Goal: Navigation & Orientation: Find specific page/section

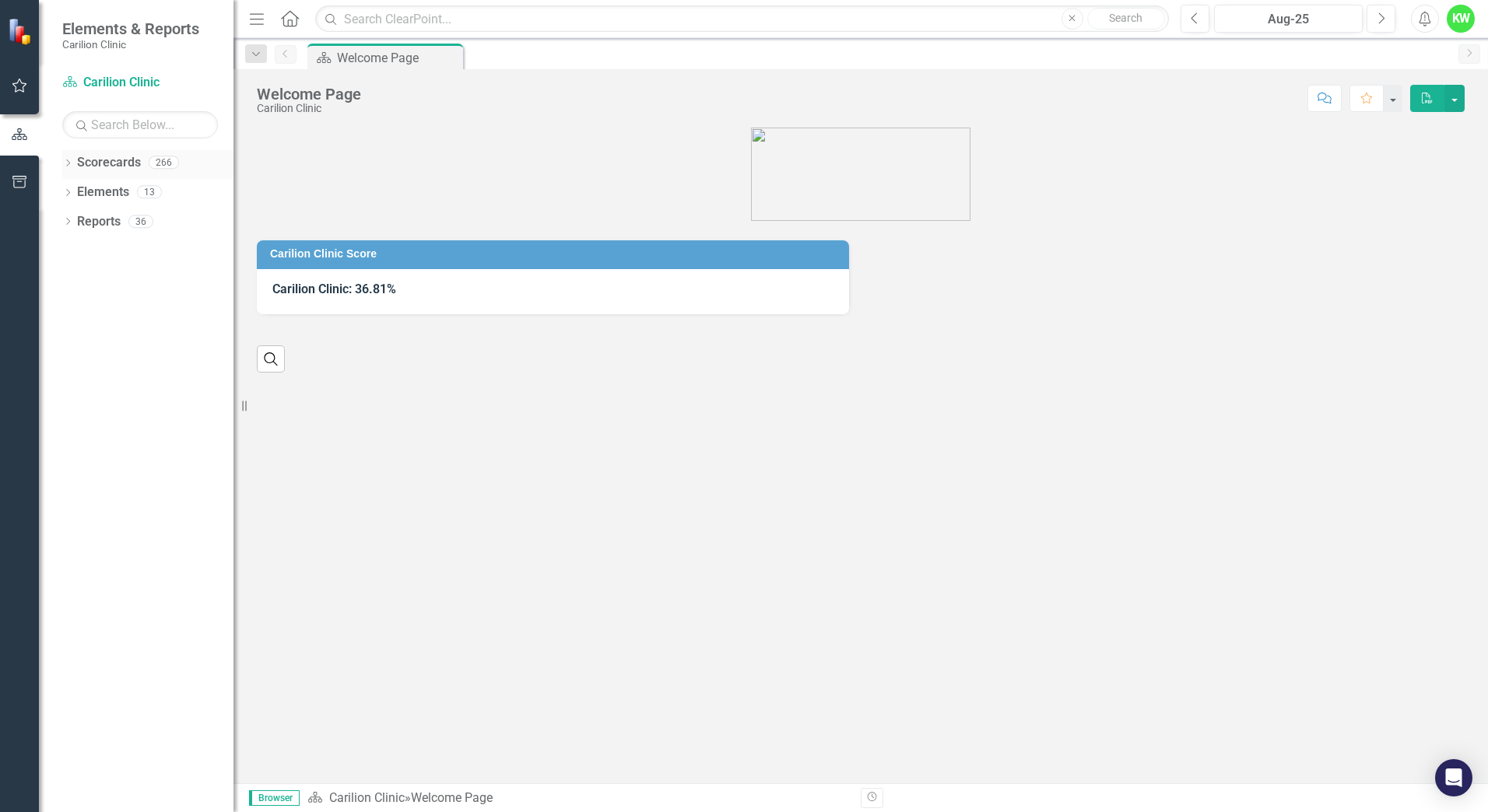
click at [67, 161] on icon "Dropdown" at bounding box center [68, 164] width 11 height 8
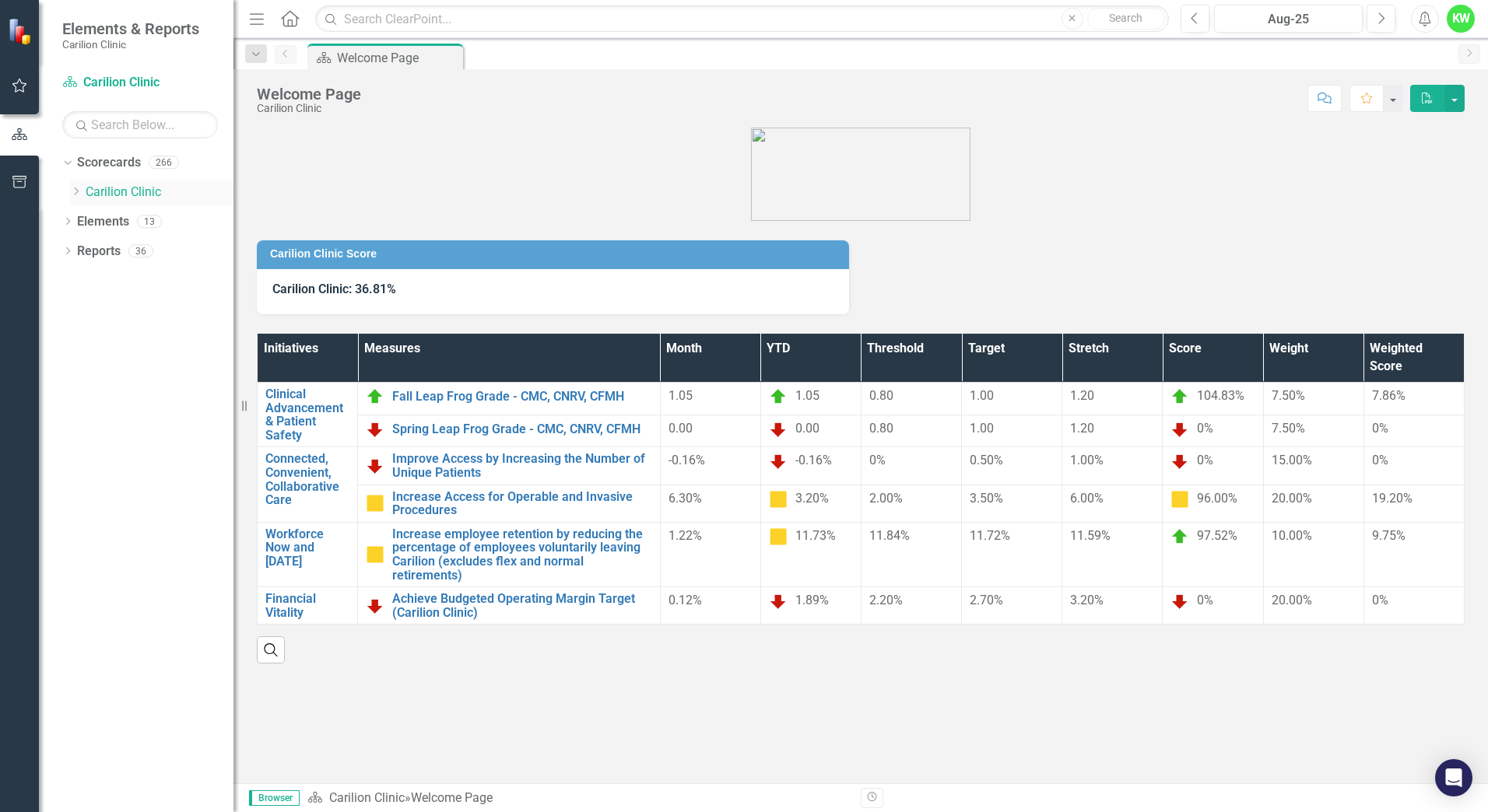
click at [80, 192] on icon "Dropdown" at bounding box center [76, 192] width 11 height 9
click at [94, 218] on icon "Dropdown" at bounding box center [92, 221] width 11 height 9
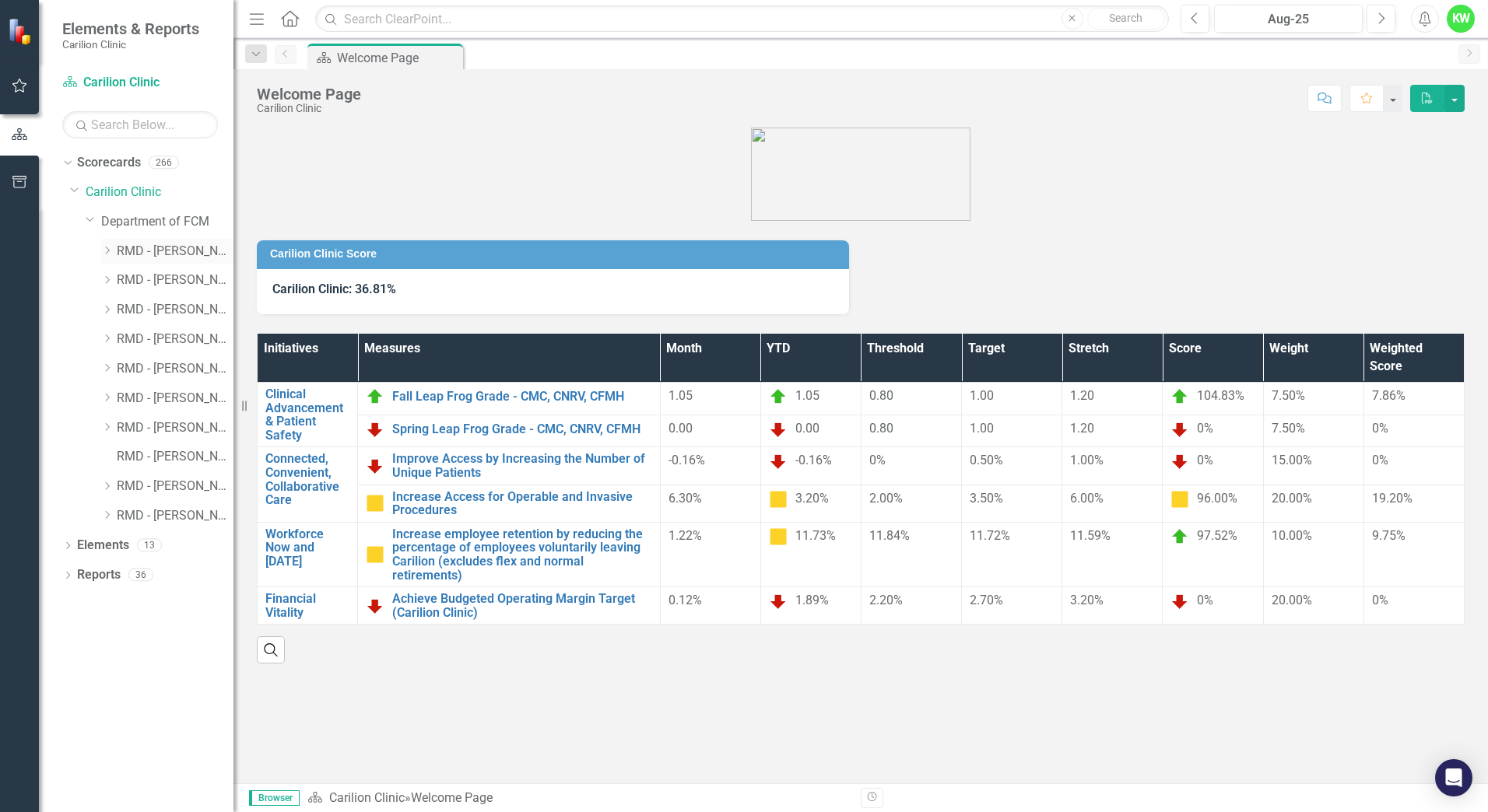
click at [108, 248] on icon "Dropdown" at bounding box center [107, 250] width 11 height 9
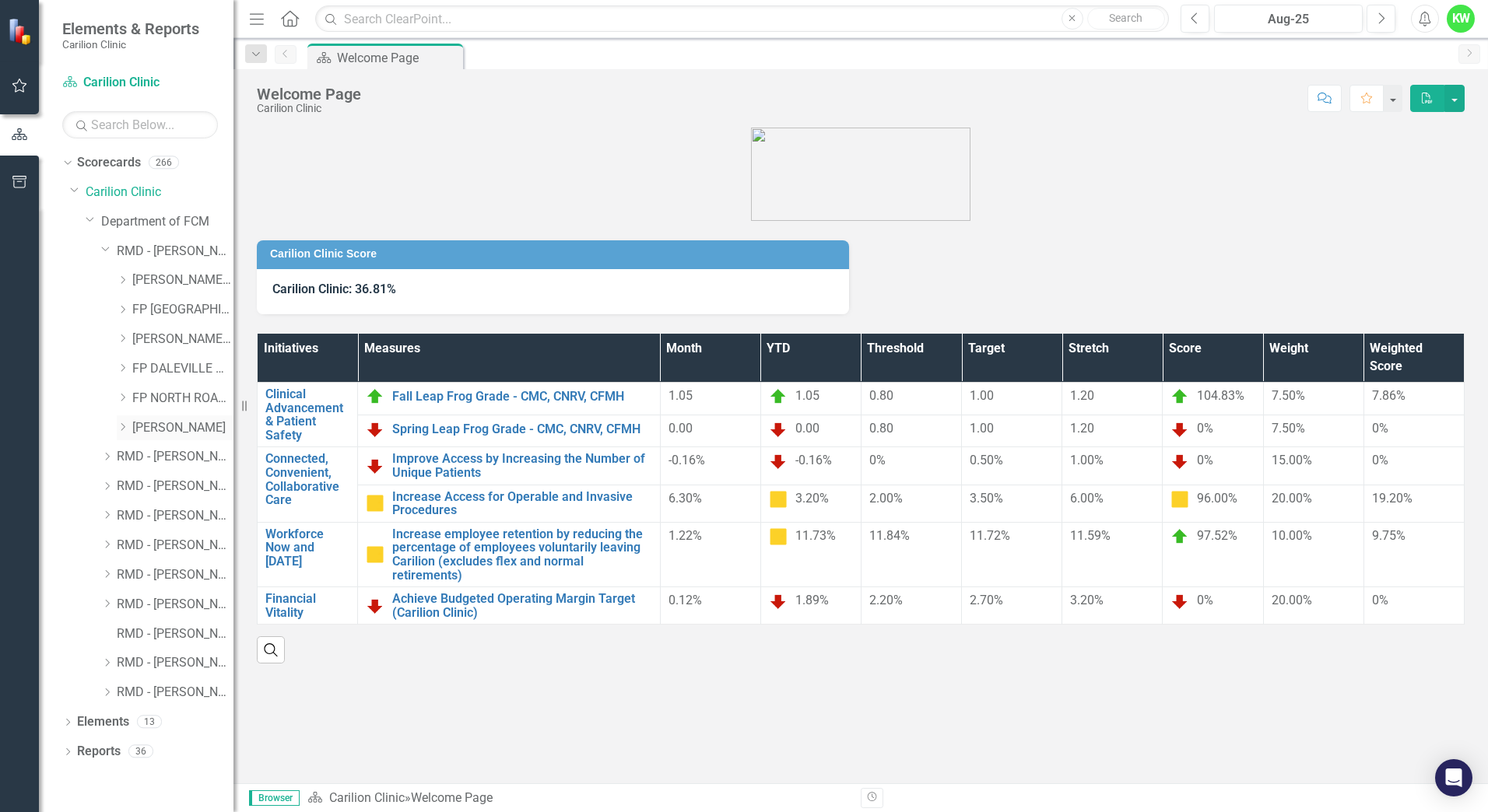
click at [175, 426] on link "[PERSON_NAME]" at bounding box center [182, 428] width 101 height 18
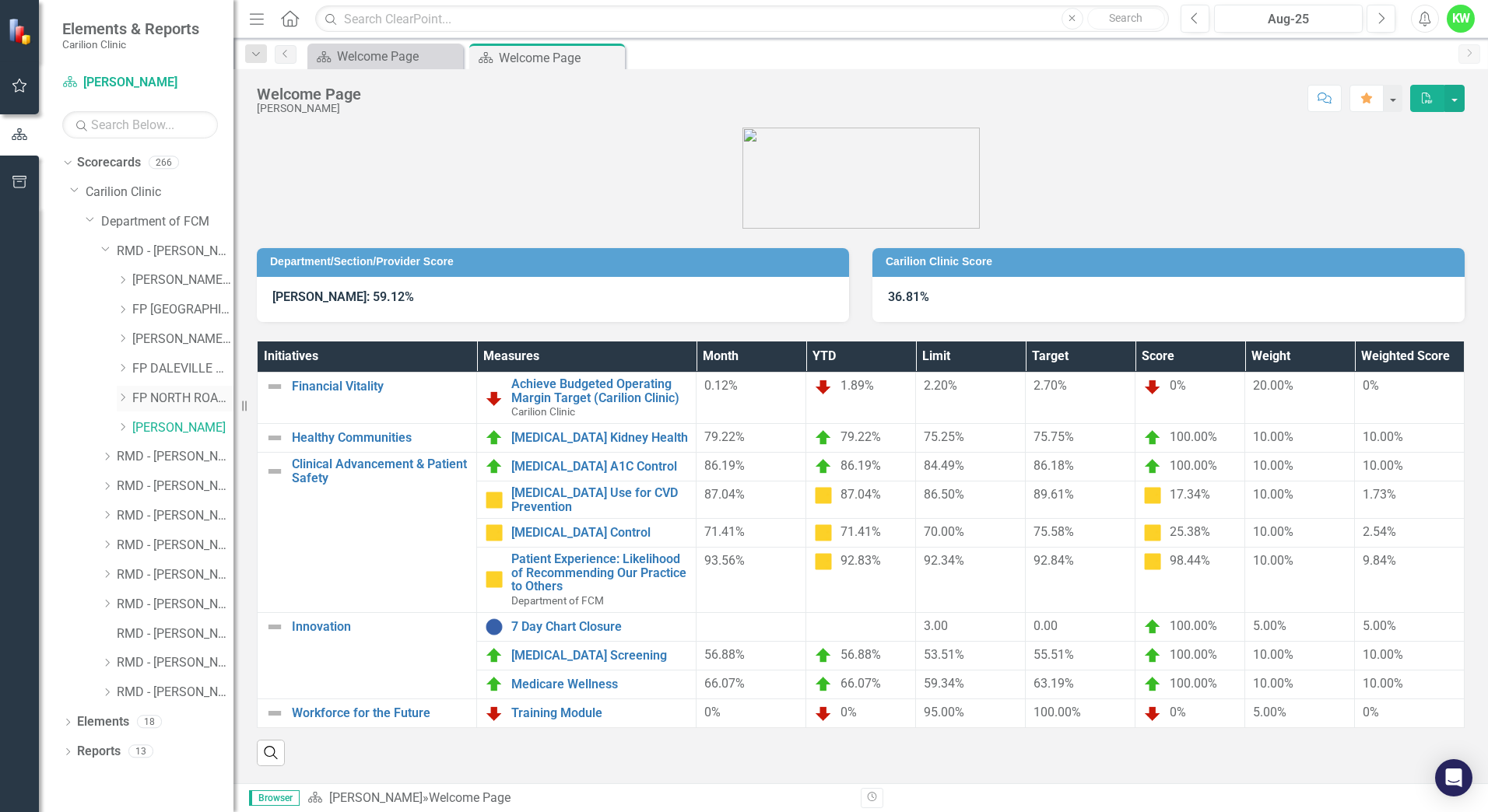
click at [164, 394] on link "FP NORTH ROANOKE" at bounding box center [182, 398] width 101 height 18
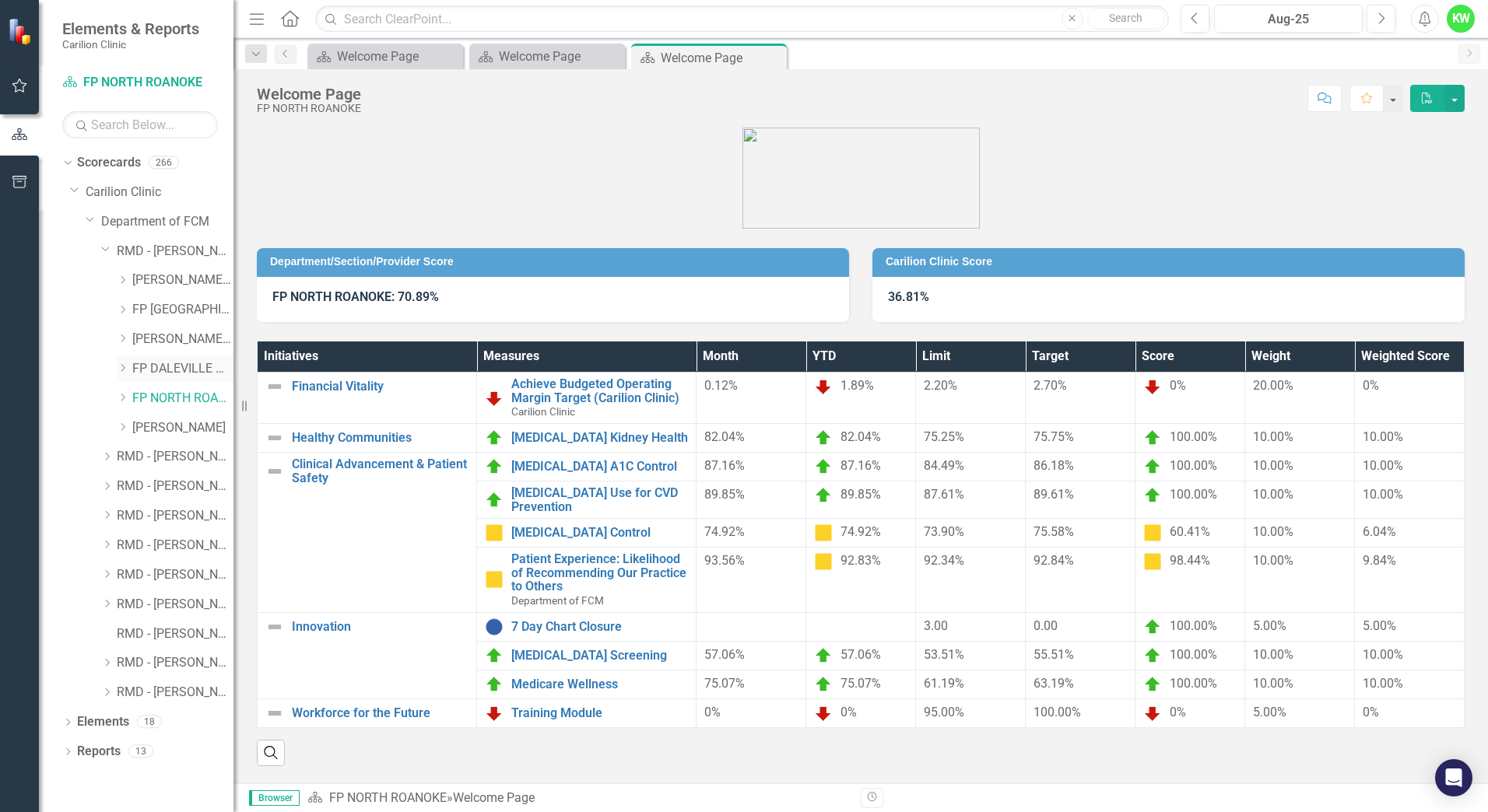
click at [181, 368] on link "FP DALEVILLE MRIDGE LN" at bounding box center [182, 368] width 101 height 18
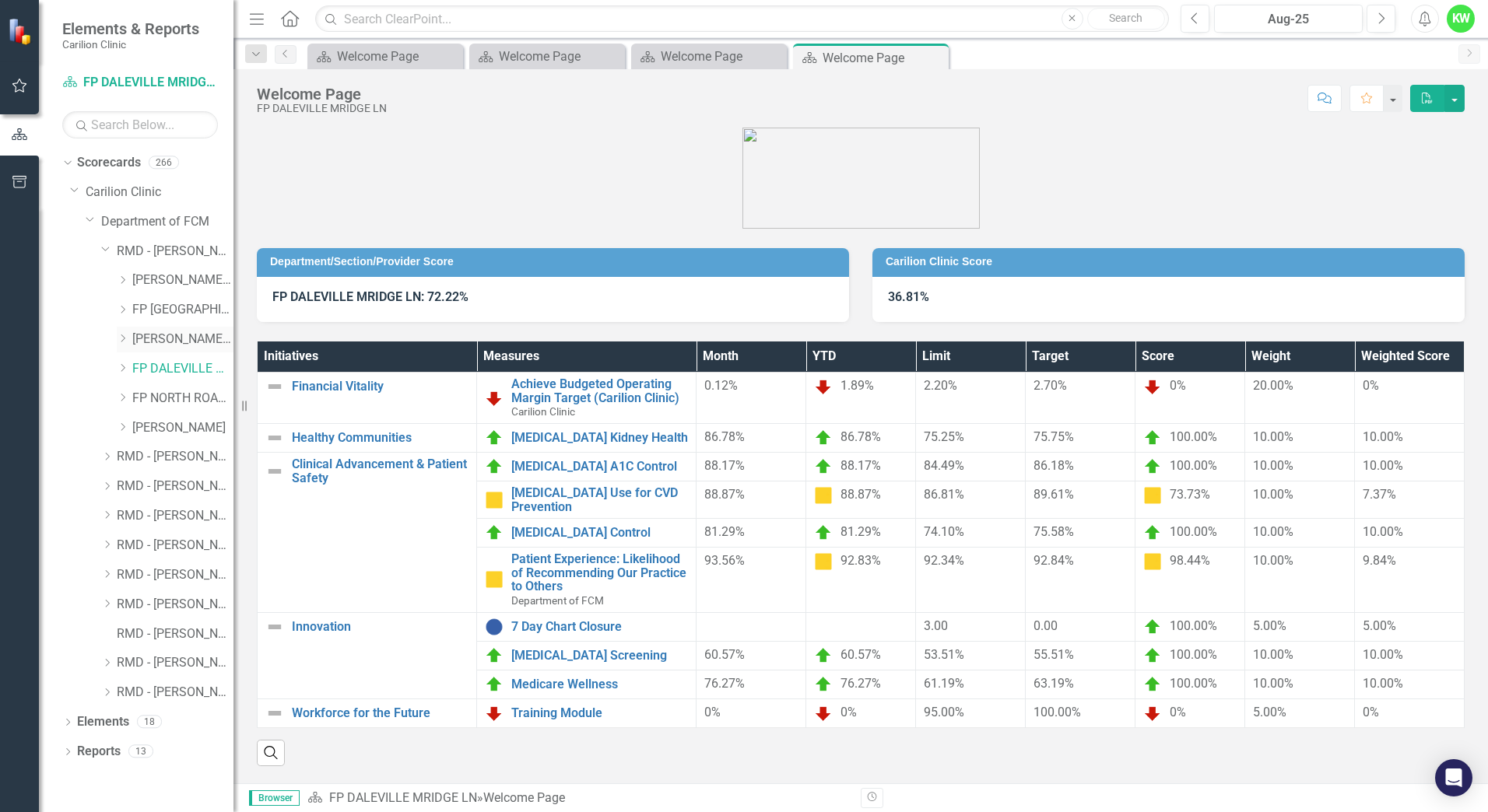
click at [169, 336] on link "[PERSON_NAME] RH" at bounding box center [182, 339] width 101 height 18
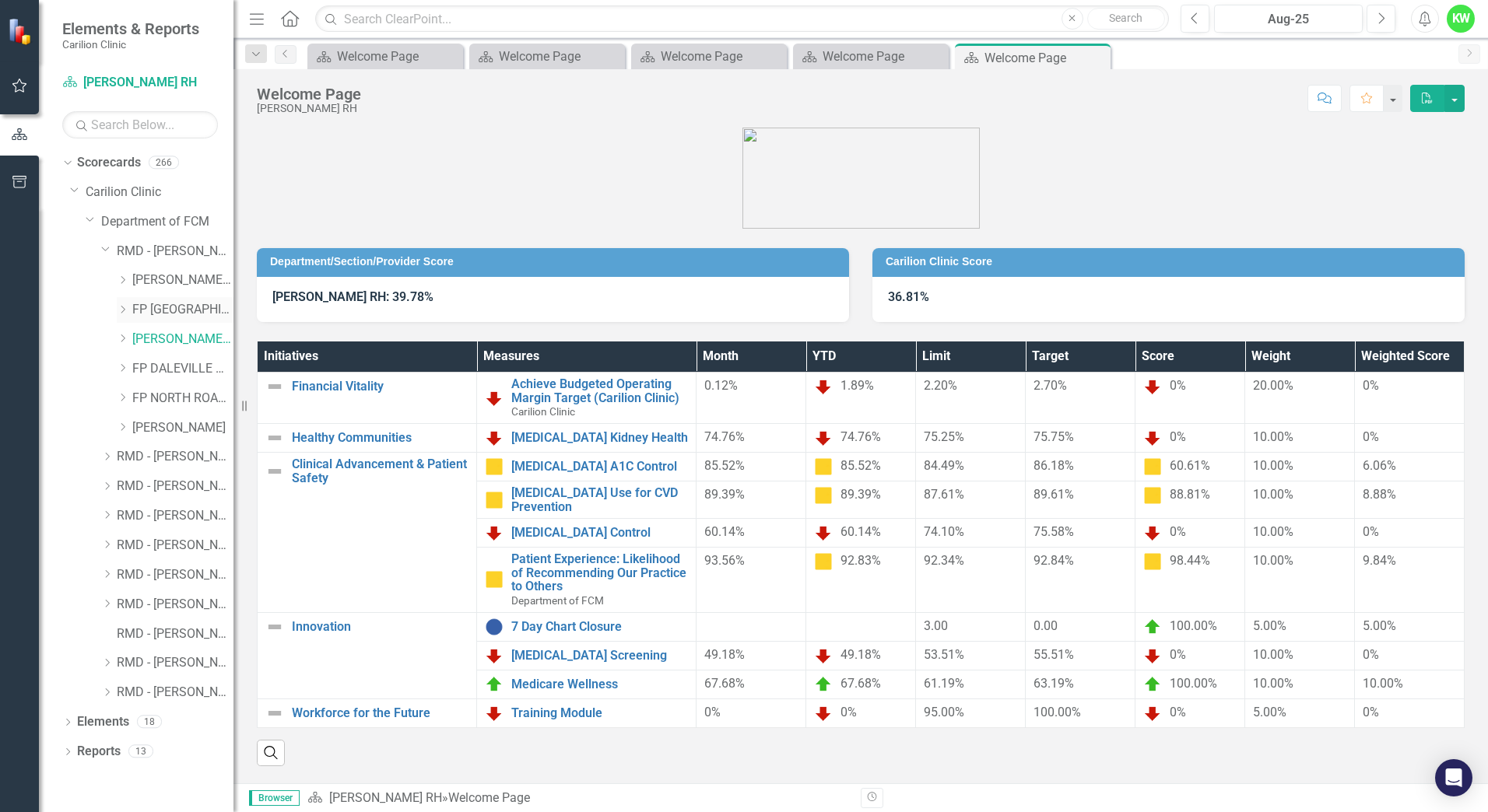
click at [177, 310] on link "FP [GEOGRAPHIC_DATA]" at bounding box center [182, 310] width 101 height 18
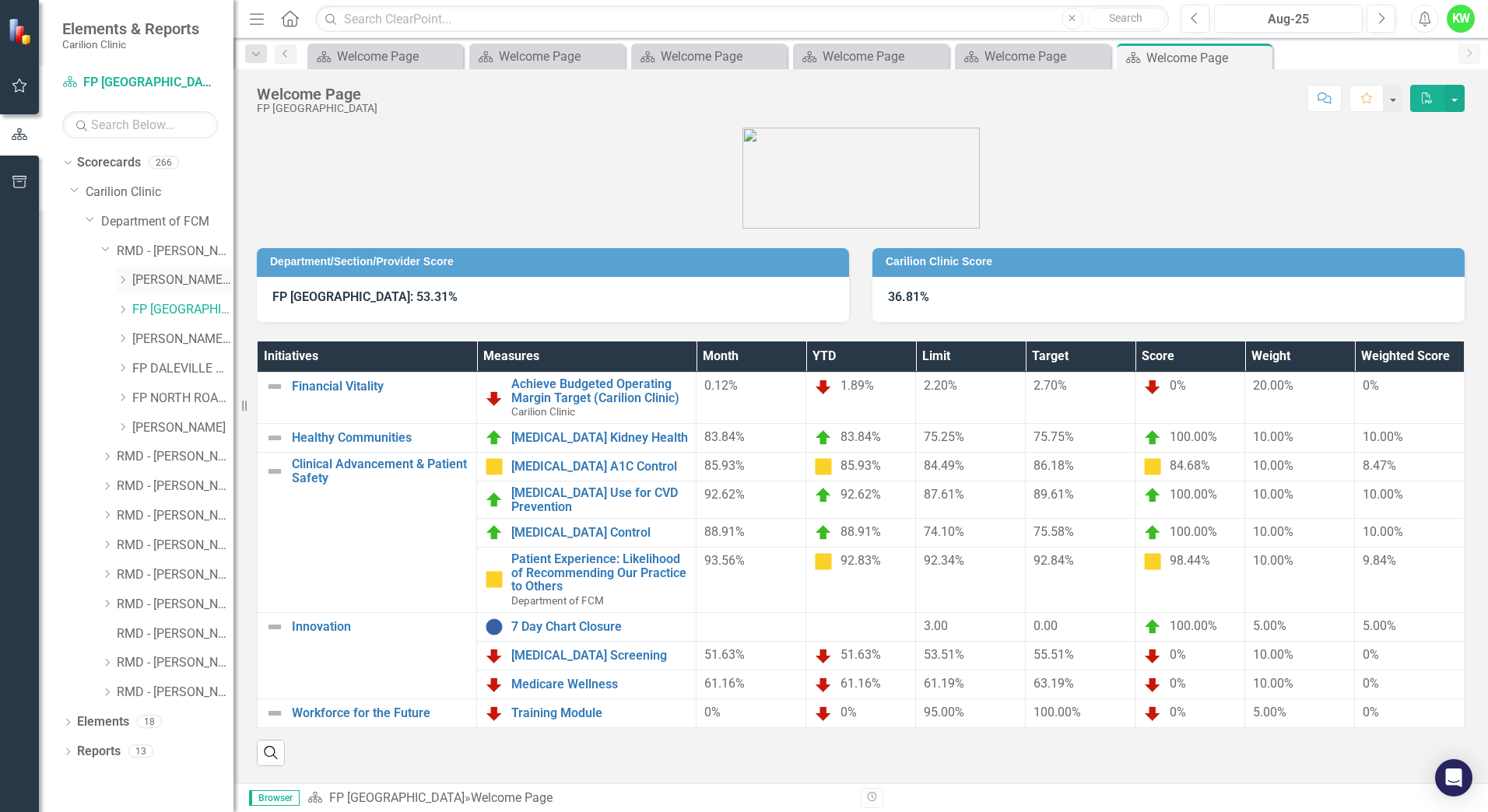
click at [178, 279] on link "[PERSON_NAME] RH" at bounding box center [182, 279] width 101 height 18
